Goal: Find specific page/section: Find specific page/section

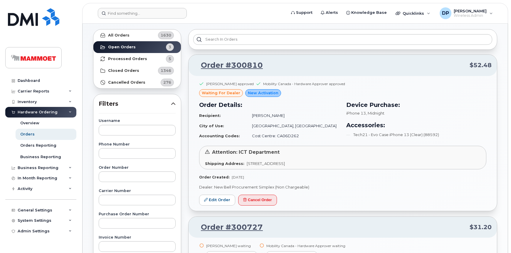
scroll to position [26, 0]
click at [127, 8] on input at bounding box center [142, 13] width 89 height 11
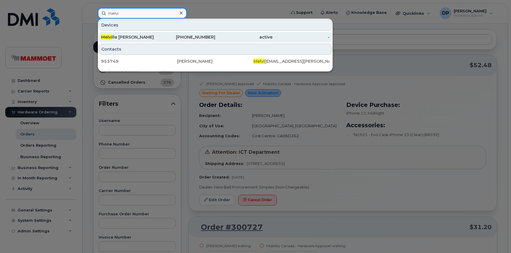
type input "melvi"
click at [139, 36] on div "Melvi lle [PERSON_NAME]" at bounding box center [129, 37] width 57 height 6
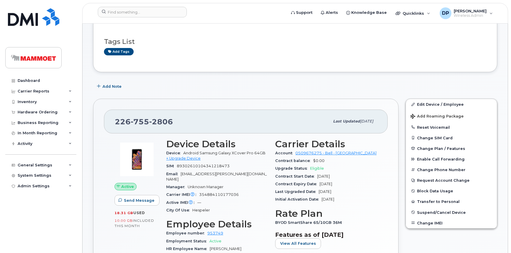
scroll to position [26, 0]
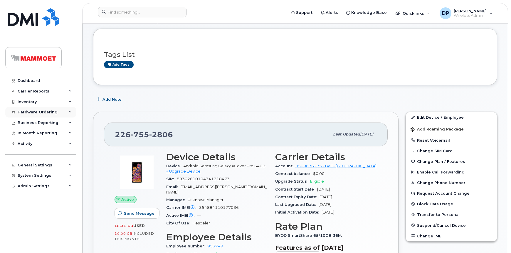
click at [40, 113] on div "Hardware Ordering" at bounding box center [38, 112] width 40 height 5
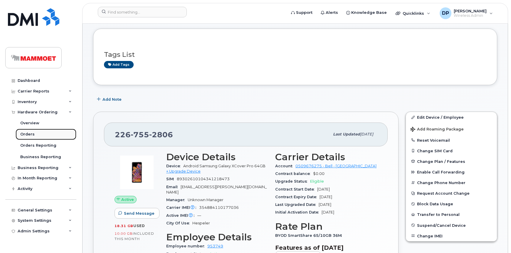
click at [38, 136] on link "Orders" at bounding box center [46, 133] width 61 height 11
